Goal: Book appointment/travel/reservation

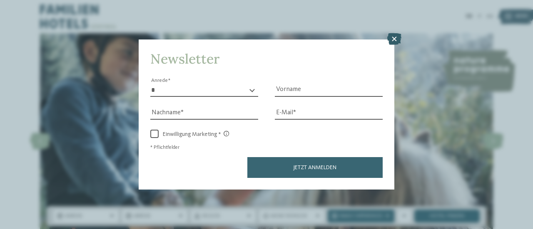
click at [392, 42] on icon at bounding box center [394, 39] width 14 height 12
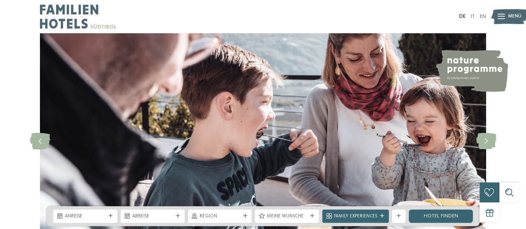
click at [522, 134] on div "slide 2 of 5" at bounding box center [263, 141] width 526 height 216
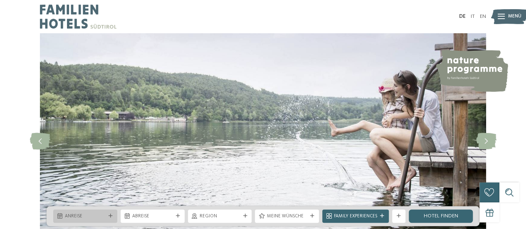
drag, startPoint x: 100, startPoint y: 224, endPoint x: 104, endPoint y: 217, distance: 8.4
click at [104, 217] on div "Anreise Abreise" at bounding box center [263, 216] width 433 height 20
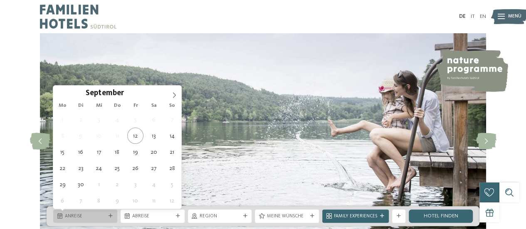
click at [104, 217] on span "Anreise" at bounding box center [85, 216] width 41 height 7
click at [176, 94] on icon at bounding box center [174, 95] width 6 height 6
type input "****"
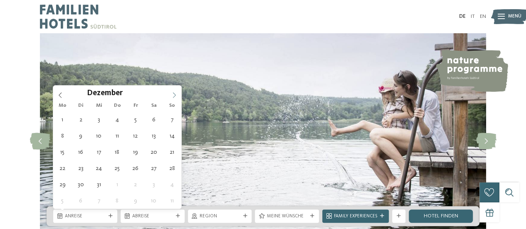
click at [176, 94] on icon at bounding box center [174, 95] width 6 height 6
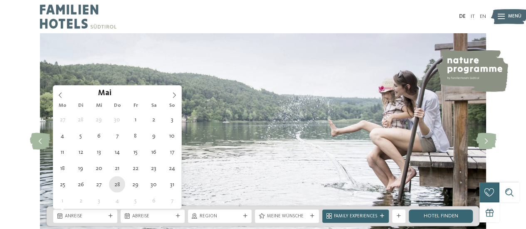
type div "[DATE]"
type input "****"
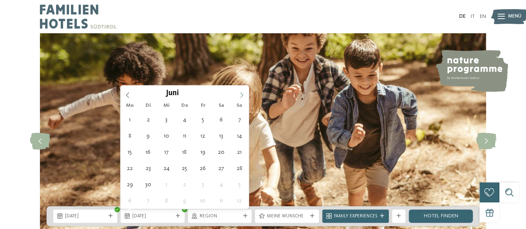
click at [242, 91] on span at bounding box center [242, 93] width 14 height 14
type div "[DATE]"
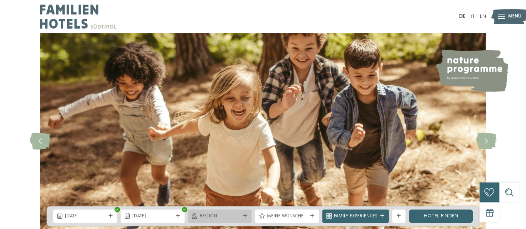
click at [237, 216] on span "Region" at bounding box center [220, 216] width 41 height 7
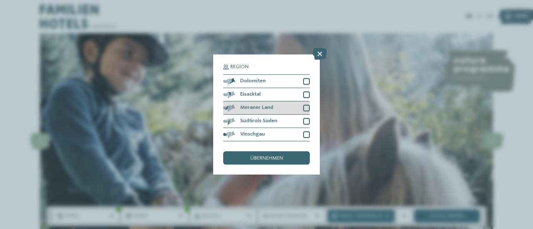
click at [259, 109] on span "Meraner Land" at bounding box center [256, 107] width 33 height 5
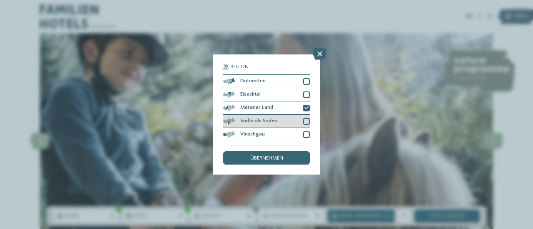
click at [257, 122] on span "Südtirols Süden" at bounding box center [258, 121] width 37 height 5
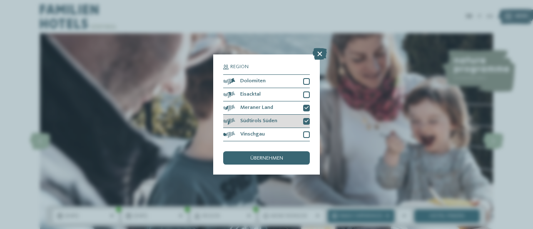
click at [257, 122] on span "Südtirols Süden" at bounding box center [258, 121] width 37 height 5
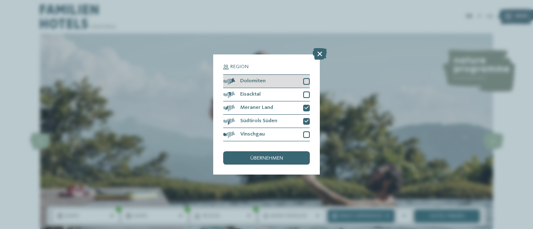
click at [256, 83] on span "Dolomiten" at bounding box center [252, 81] width 25 height 5
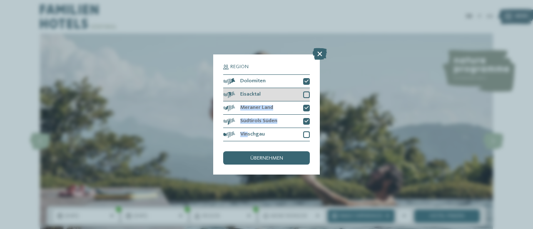
drag, startPoint x: 246, startPoint y: 132, endPoint x: 259, endPoint y: 92, distance: 42.7
click at [259, 92] on div "Dolomiten [GEOGRAPHIC_DATA]" at bounding box center [266, 107] width 87 height 67
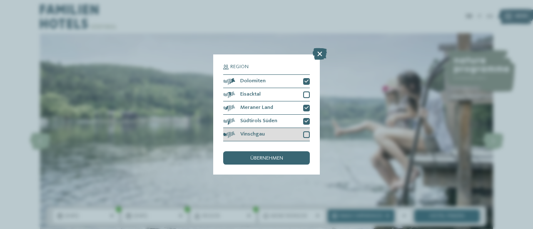
click at [253, 138] on div "Vinschgau" at bounding box center [266, 134] width 87 height 13
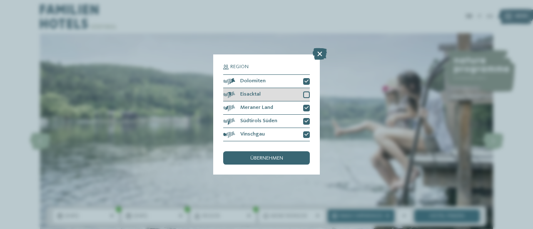
click at [262, 89] on div "Eisacktal" at bounding box center [266, 94] width 87 height 13
click at [254, 159] on span "übernehmen" at bounding box center [266, 158] width 33 height 5
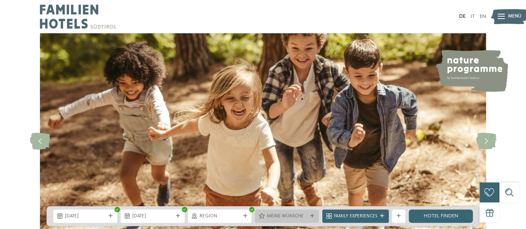
click at [293, 221] on div "Meine Wünsche" at bounding box center [287, 216] width 64 height 13
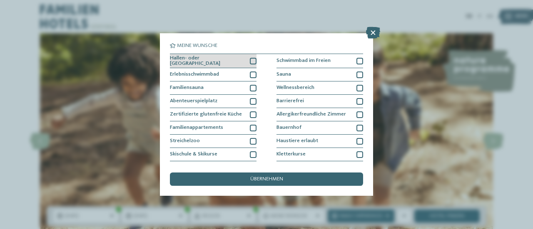
click at [218, 57] on div "Hallen- oder [GEOGRAPHIC_DATA]" at bounding box center [213, 61] width 87 height 15
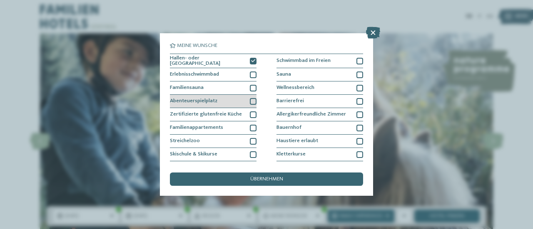
click at [206, 99] on span "Abenteuerspielplatz" at bounding box center [193, 101] width 47 height 5
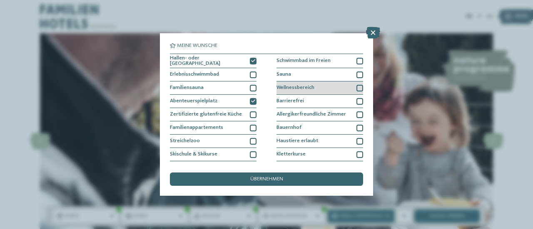
click at [295, 86] on span "Wellnessbereich" at bounding box center [295, 87] width 38 height 5
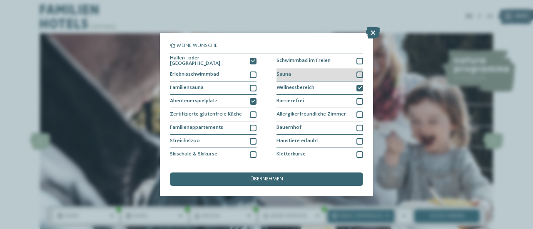
click at [302, 71] on div "Sauna" at bounding box center [319, 74] width 87 height 13
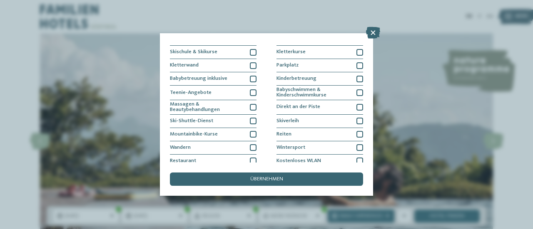
scroll to position [104, 0]
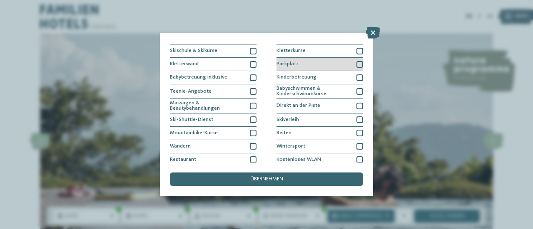
click at [338, 60] on div "Parkplatz" at bounding box center [319, 64] width 87 height 13
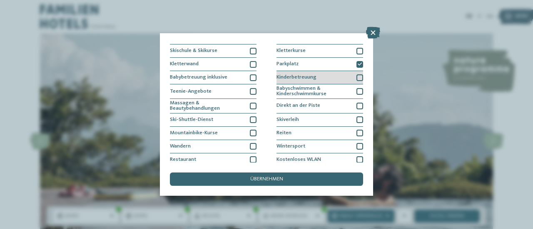
click at [331, 77] on div "Kinderbetreuung" at bounding box center [319, 77] width 87 height 13
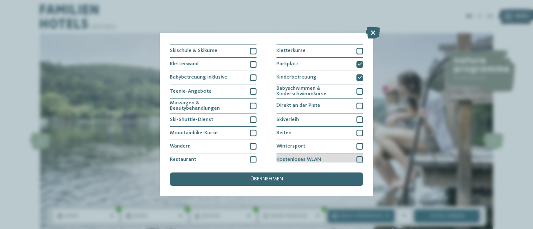
click at [287, 154] on div "Kostenloses WLAN" at bounding box center [319, 160] width 87 height 13
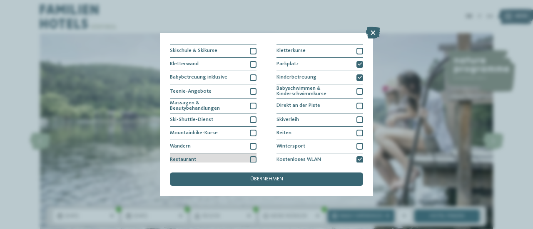
click at [184, 154] on div "Restaurant" at bounding box center [213, 160] width 87 height 13
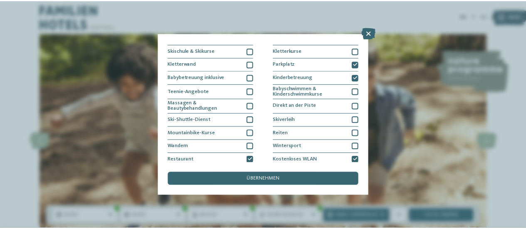
scroll to position [119, 0]
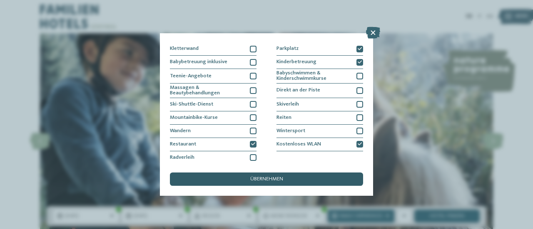
click at [282, 183] on div "übernehmen" at bounding box center [266, 179] width 193 height 13
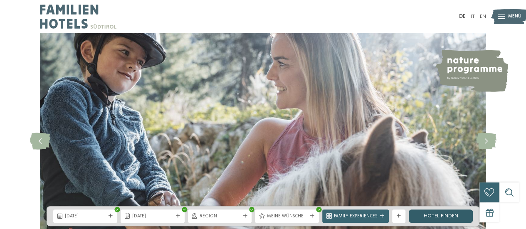
click at [431, 210] on link "Hotel finden" at bounding box center [441, 216] width 64 height 13
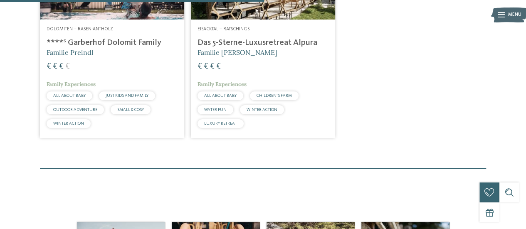
scroll to position [322, 0]
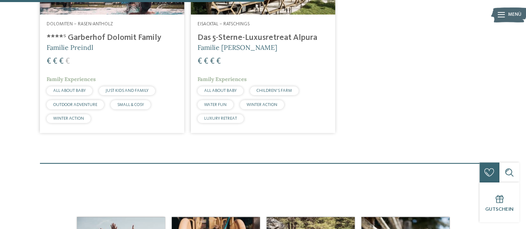
click at [107, 43] on h4 "****ˢ Garberhof Dolomit Family" at bounding box center [112, 38] width 131 height 10
